Goal: Find specific page/section: Find specific page/section

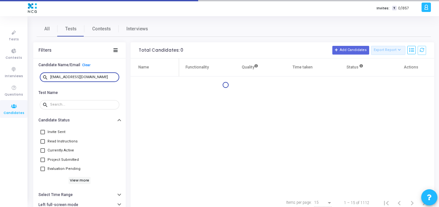
click at [51, 77] on input "[EMAIL_ADDRESS][DOMAIN_NAME]" at bounding box center [83, 77] width 67 height 4
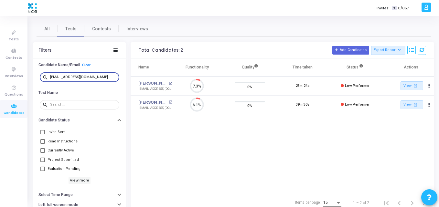
type input "[EMAIL_ADDRESS][DOMAIN_NAME]"
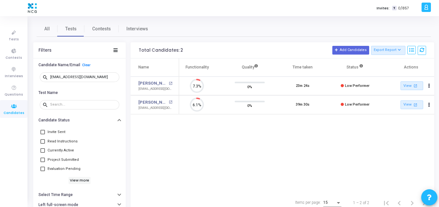
click at [195, 128] on div "Name Test Name Functionality Quality Time taken Status Actions [PERSON_NAME] op…" at bounding box center [282, 125] width 303 height 135
click at [227, 92] on td "0%" at bounding box center [249, 86] width 53 height 19
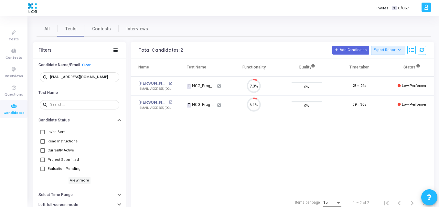
click at [237, 149] on div "Name Test Name Functionality Quality Time taken Status Actions [PERSON_NAME] op…" at bounding box center [282, 125] width 303 height 135
click at [192, 138] on div "Name Test Name Functionality Quality Time taken Status Actions [PERSON_NAME] op…" at bounding box center [282, 125] width 303 height 135
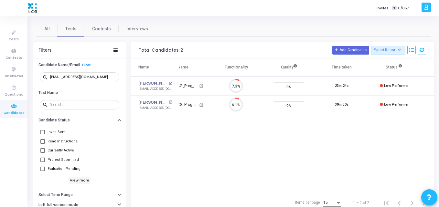
scroll to position [0, 19]
click at [164, 145] on div "Name Test Name Functionality Quality Time taken Status Actions [PERSON_NAME] op…" at bounding box center [282, 125] width 303 height 135
click at [17, 31] on icon at bounding box center [14, 33] width 14 height 8
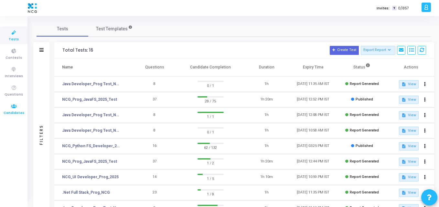
click at [14, 110] on icon at bounding box center [14, 106] width 14 height 8
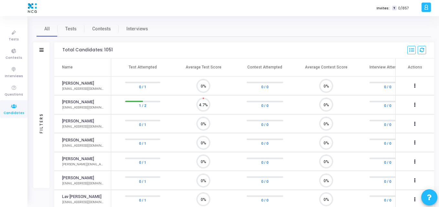
scroll to position [14, 16]
click at [73, 26] on span "Tests" at bounding box center [70, 29] width 11 height 7
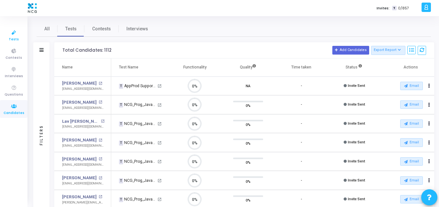
drag, startPoint x: 5, startPoint y: 24, endPoint x: 12, endPoint y: 33, distance: 10.8
click at [12, 33] on ul "Tests Contests Interviews Questions Candidates" at bounding box center [13, 111] width 27 height 181
click at [12, 33] on icon at bounding box center [14, 33] width 14 height 8
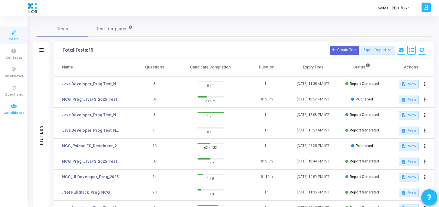
click at [9, 106] on icon at bounding box center [14, 106] width 14 height 8
